Goal: Transaction & Acquisition: Purchase product/service

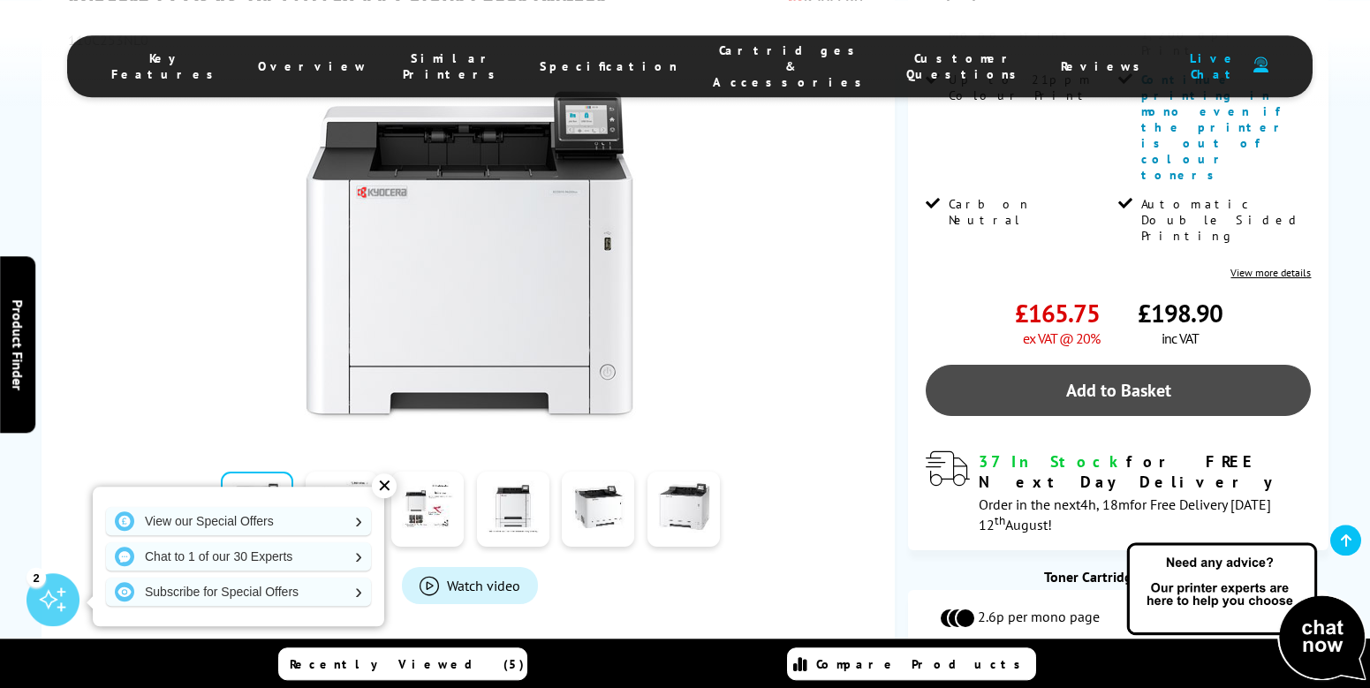
scroll to position [594, 0]
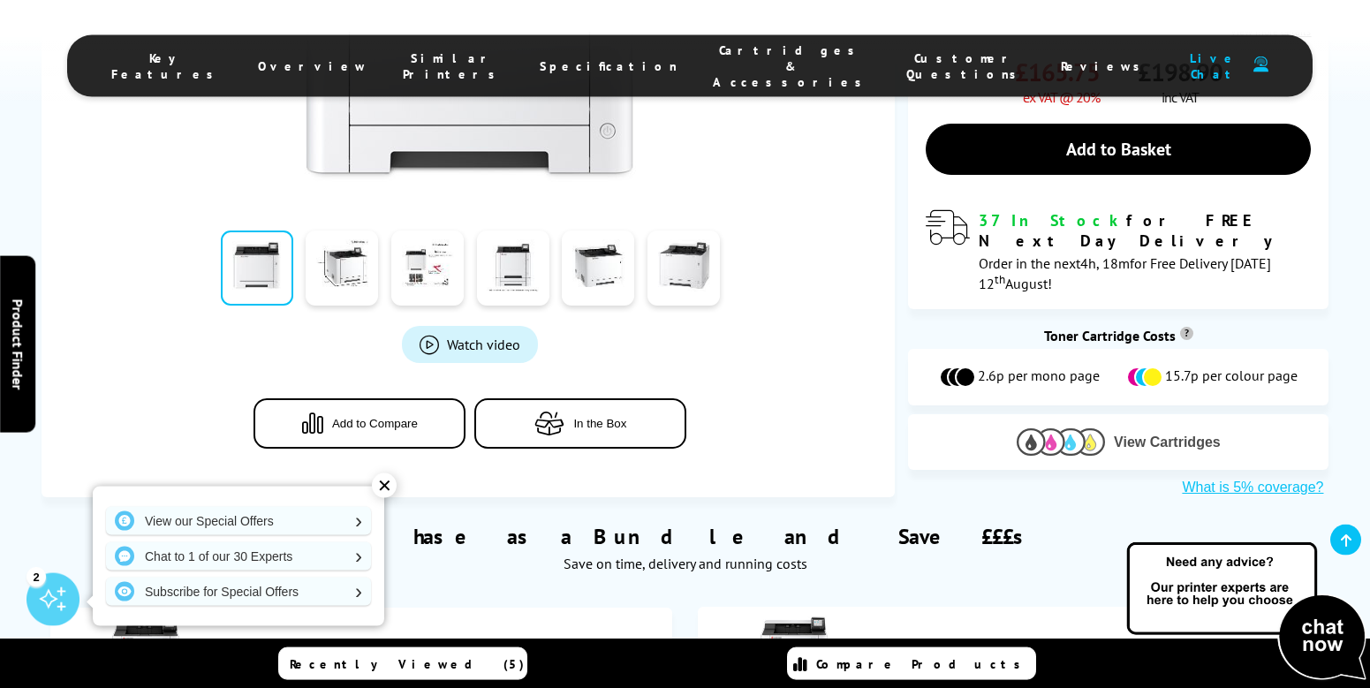
click at [1139, 435] on span "View Cartridges" at bounding box center [1167, 443] width 107 height 16
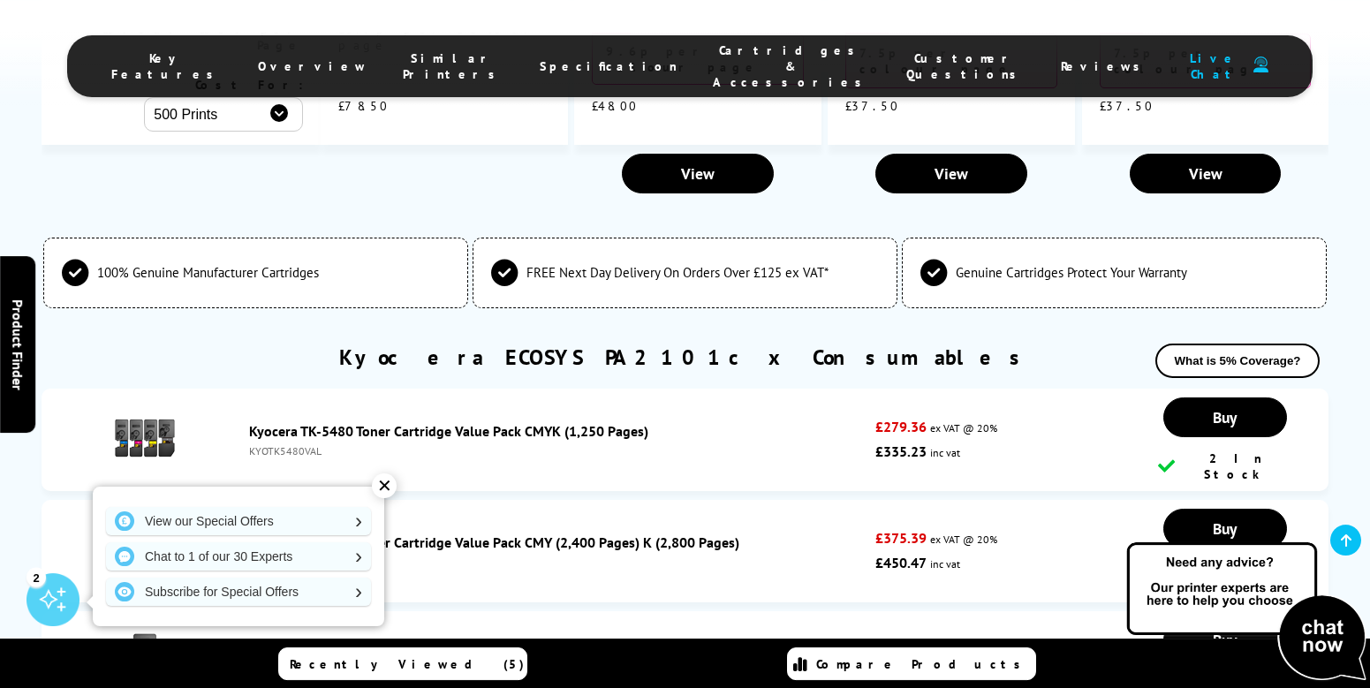
scroll to position [4944, 0]
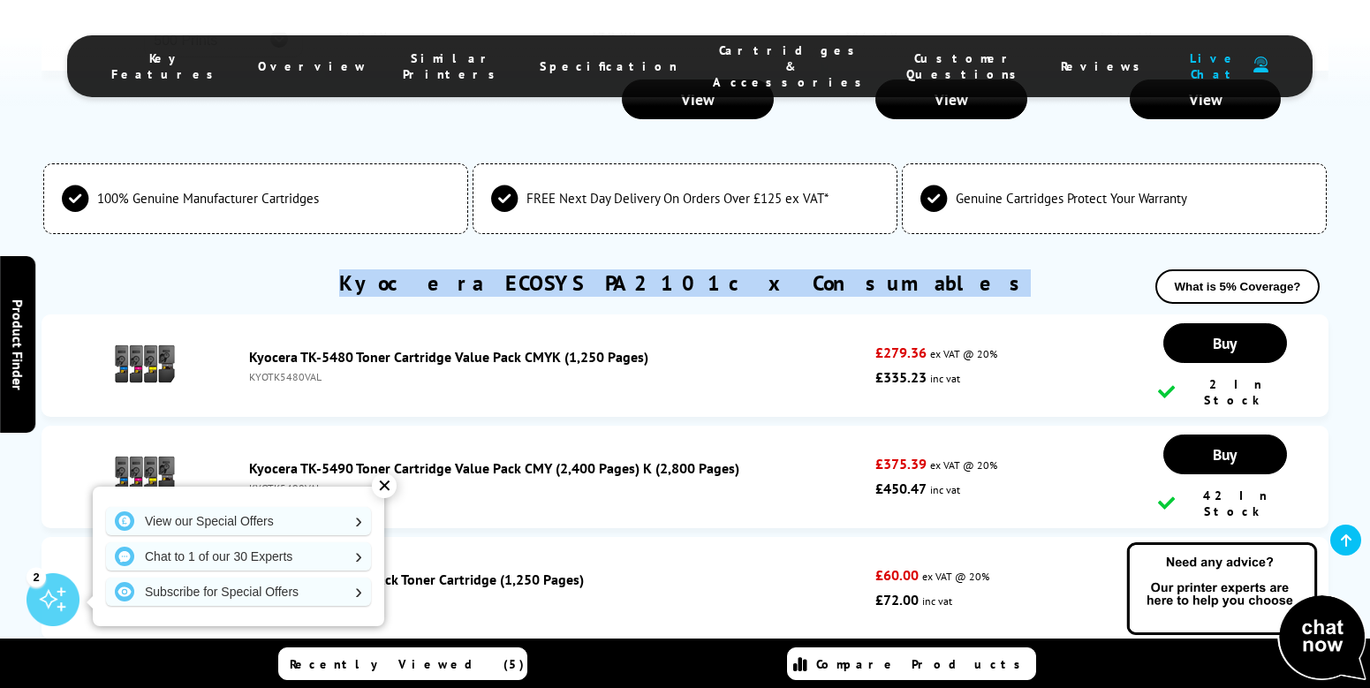
drag, startPoint x: 461, startPoint y: 154, endPoint x: 881, endPoint y: 153, distance: 419.6
click at [881, 269] on div "Kyocera ECOSYS PA2101cx Consumables What is 5% Coverage?" at bounding box center [686, 291] width 1288 height 45
copy link "Kyocera ECOSYS PA2101cx Consumables"
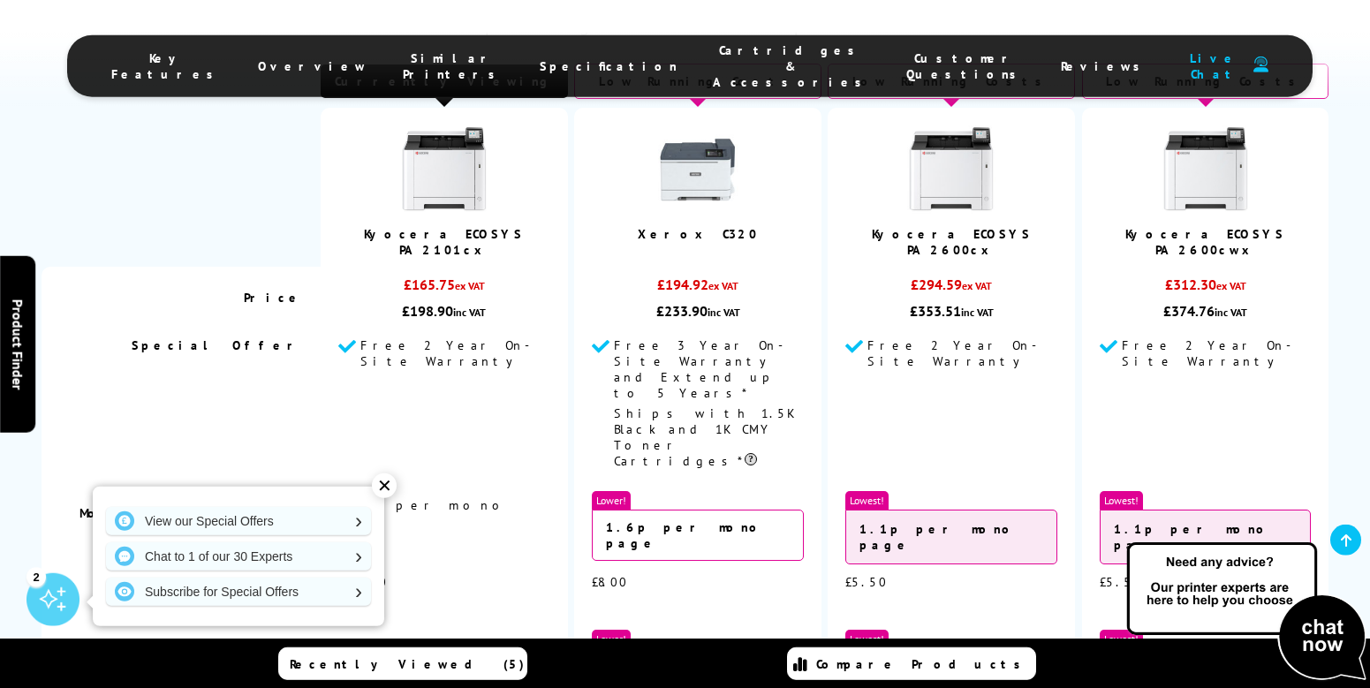
scroll to position [4223, 0]
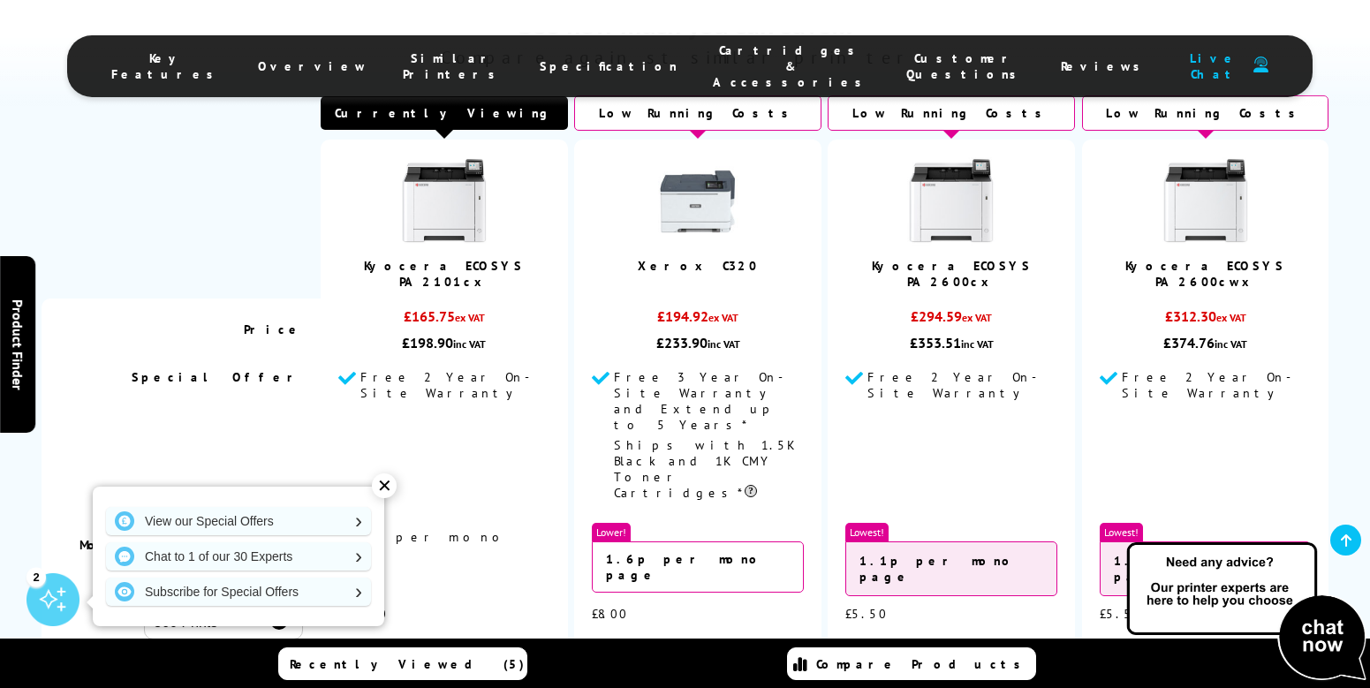
click at [965, 176] on img at bounding box center [951, 201] width 88 height 88
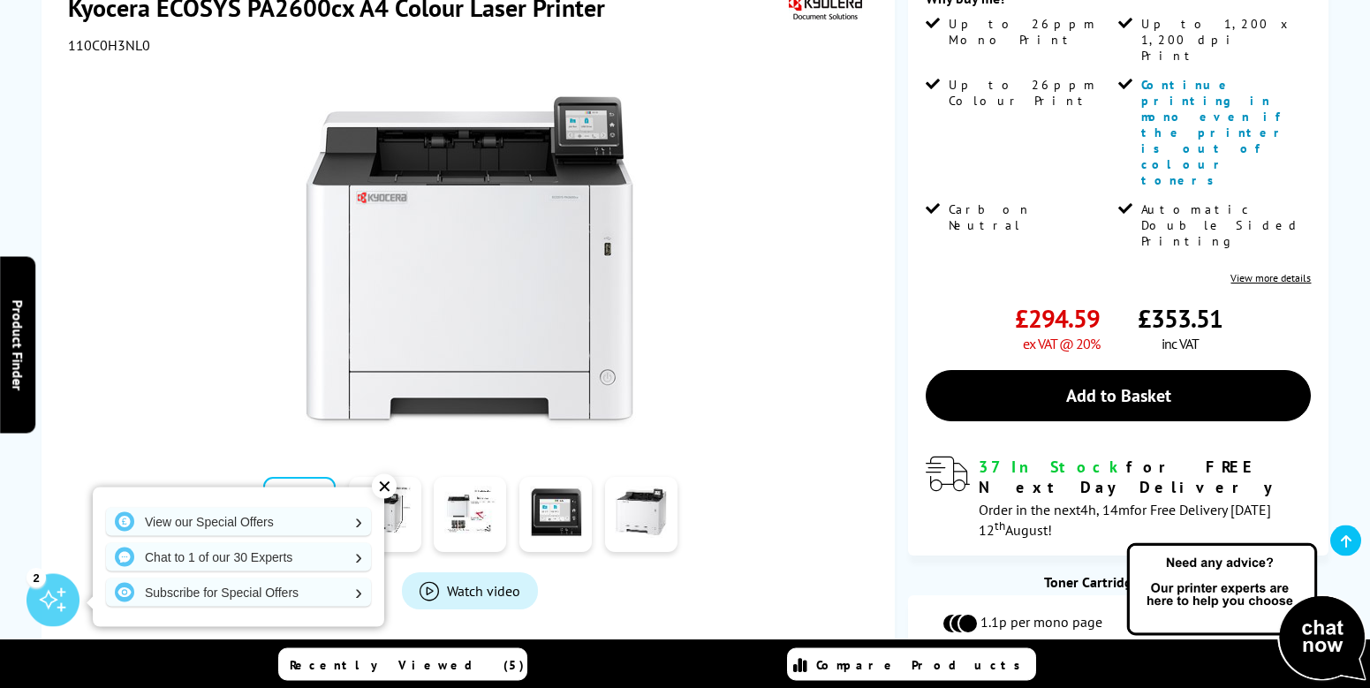
scroll to position [450, 0]
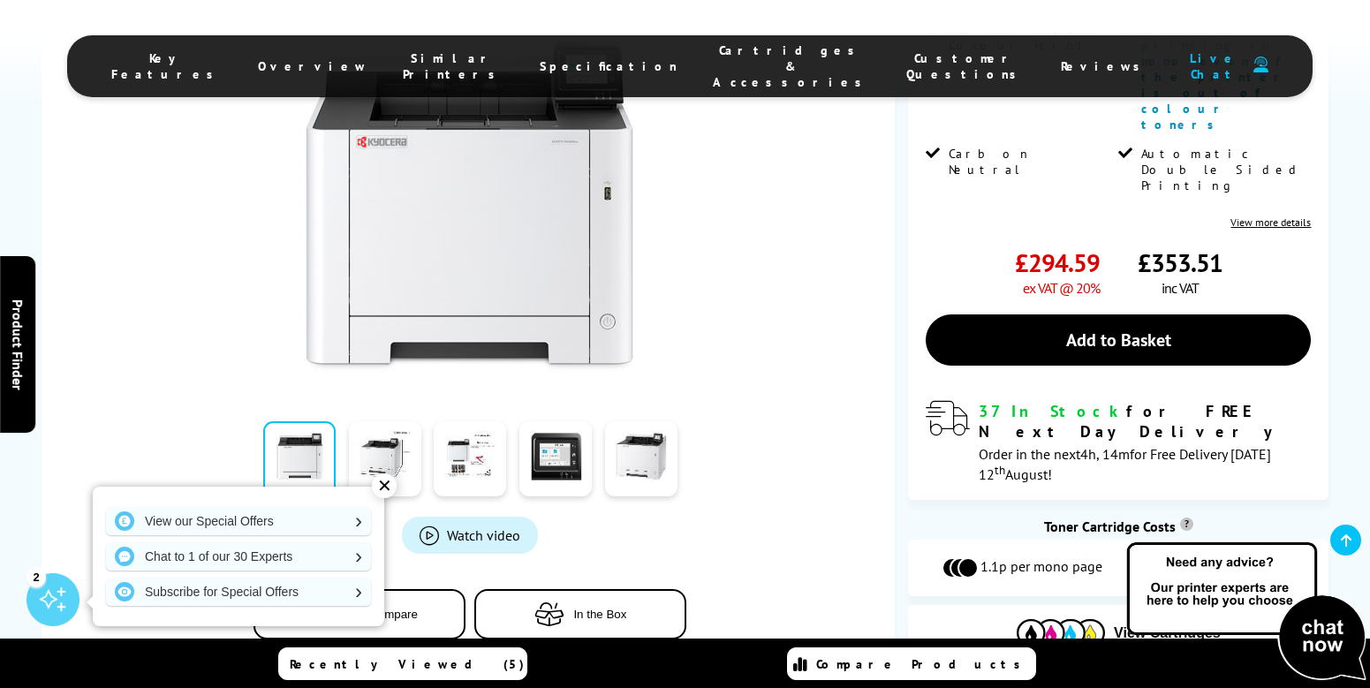
click at [720, 59] on span "Cartridges & Accessories" at bounding box center [792, 66] width 158 height 48
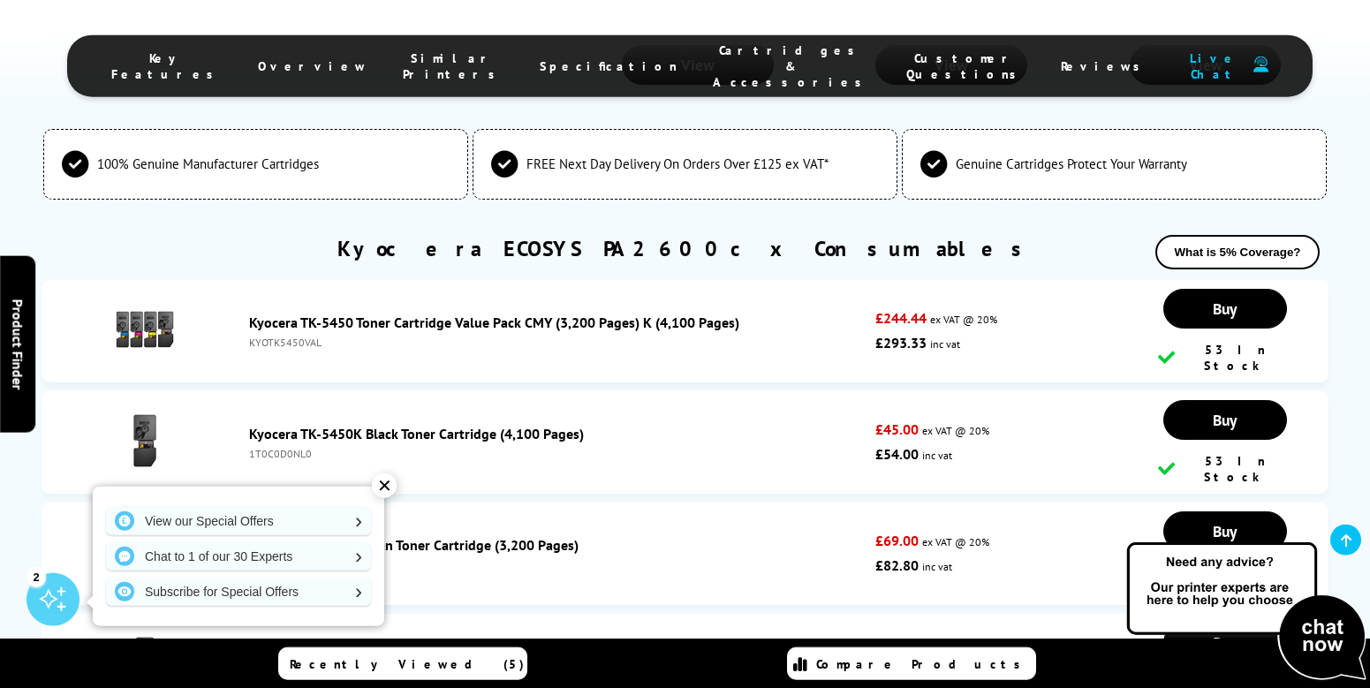
scroll to position [4857, 0]
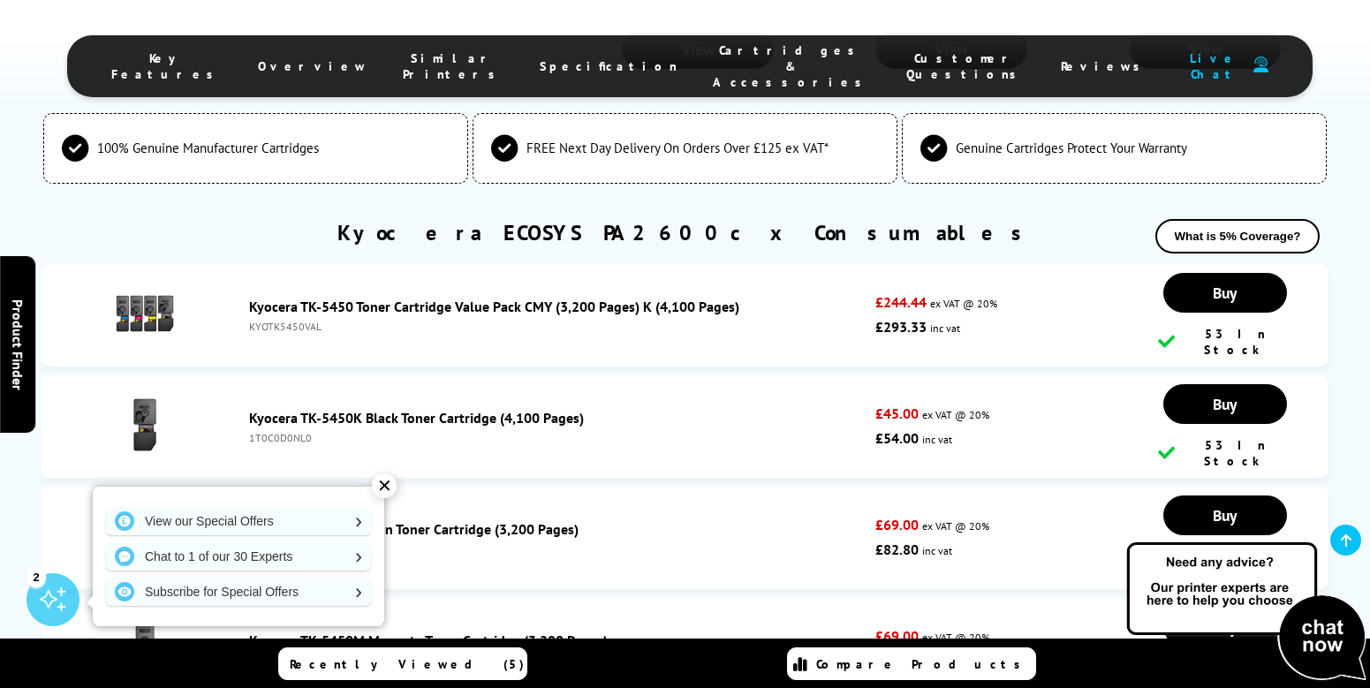
click at [324, 409] on link "Kyocera TK-5450K Black Toner Cartridge (4,100 Pages)" at bounding box center [416, 418] width 335 height 18
